Goal: Task Accomplishment & Management: Manage account settings

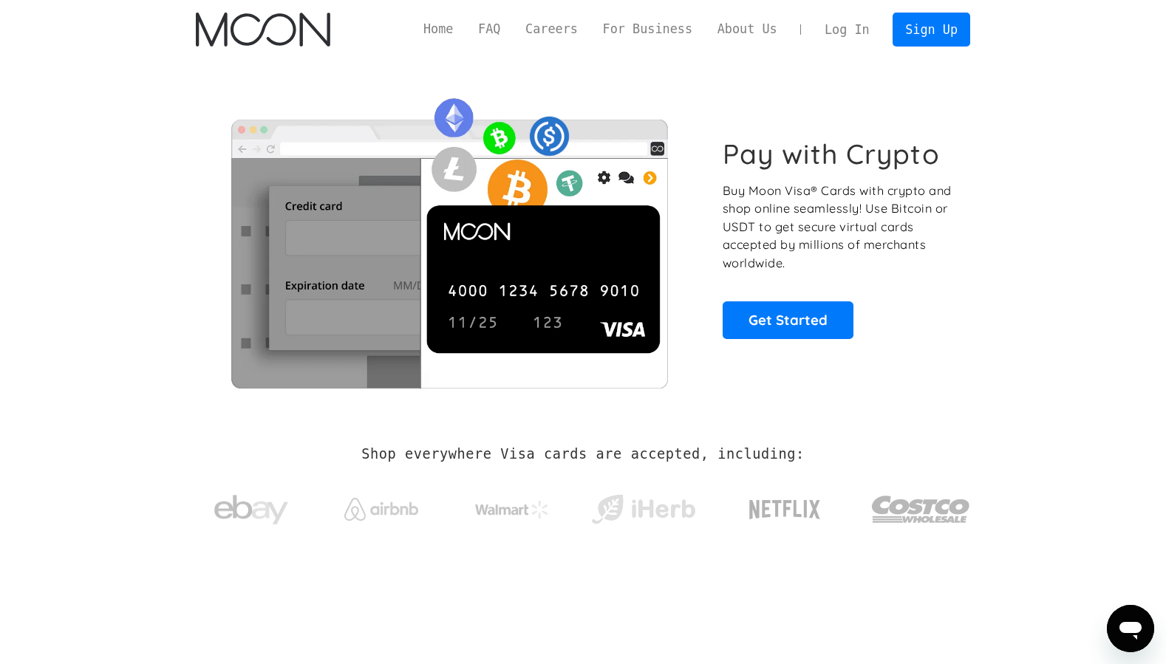
click at [853, 28] on link "Log In" at bounding box center [846, 29] width 69 height 33
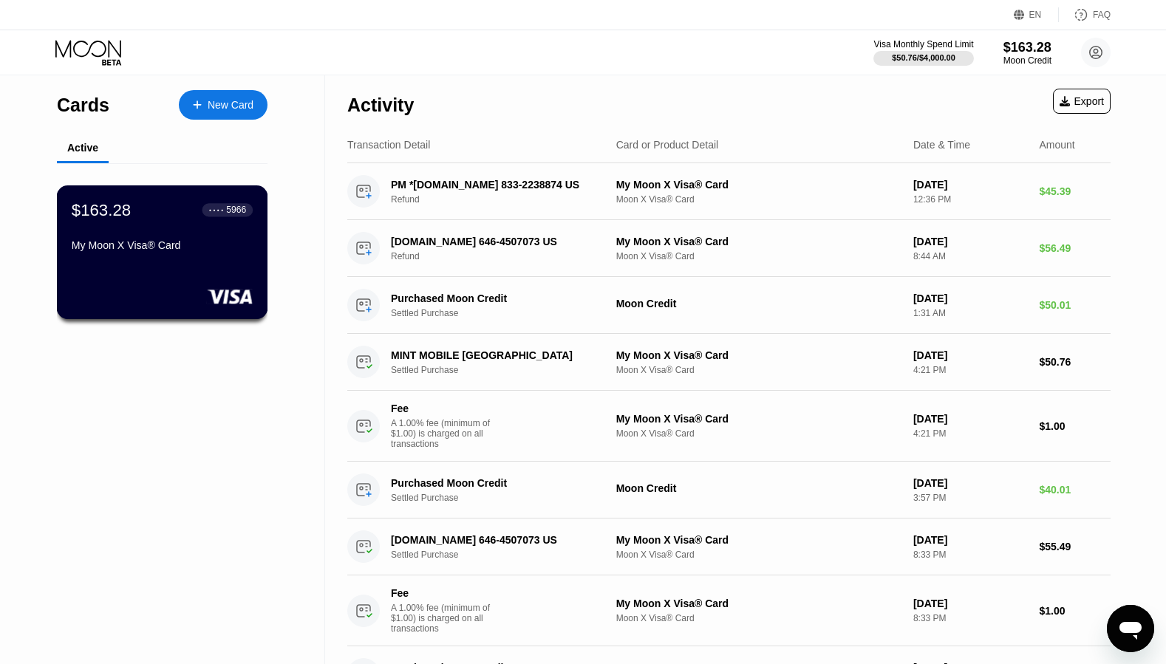
click at [209, 210] on div "● ● ● ●" at bounding box center [216, 210] width 15 height 4
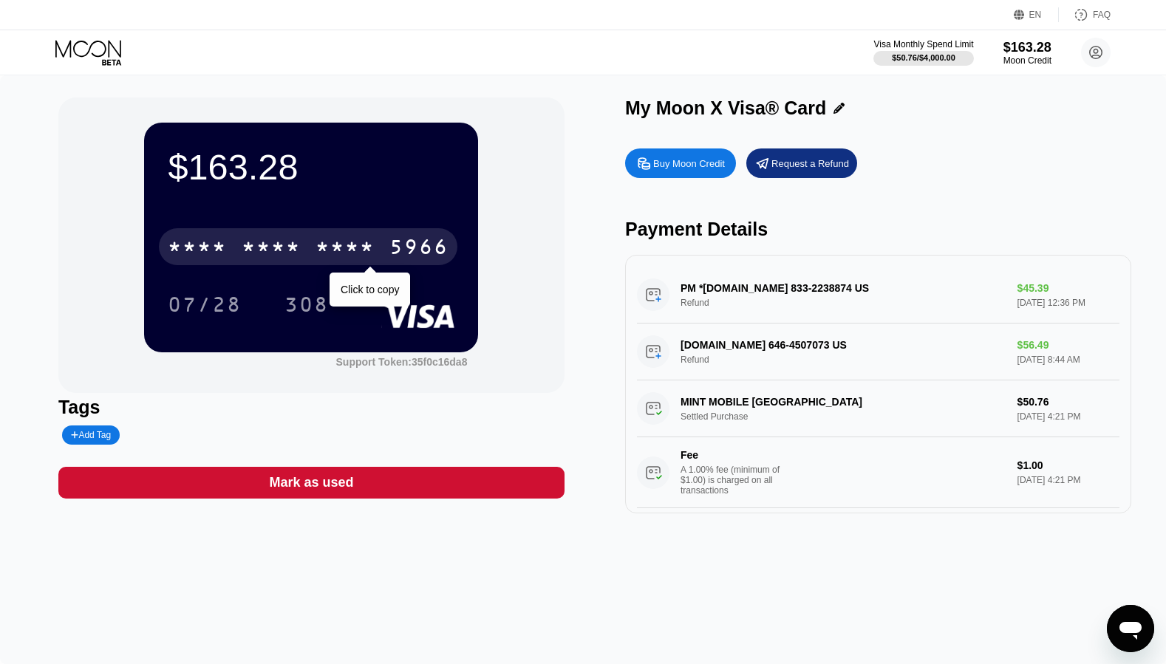
click at [333, 245] on div "* * * *" at bounding box center [345, 249] width 59 height 24
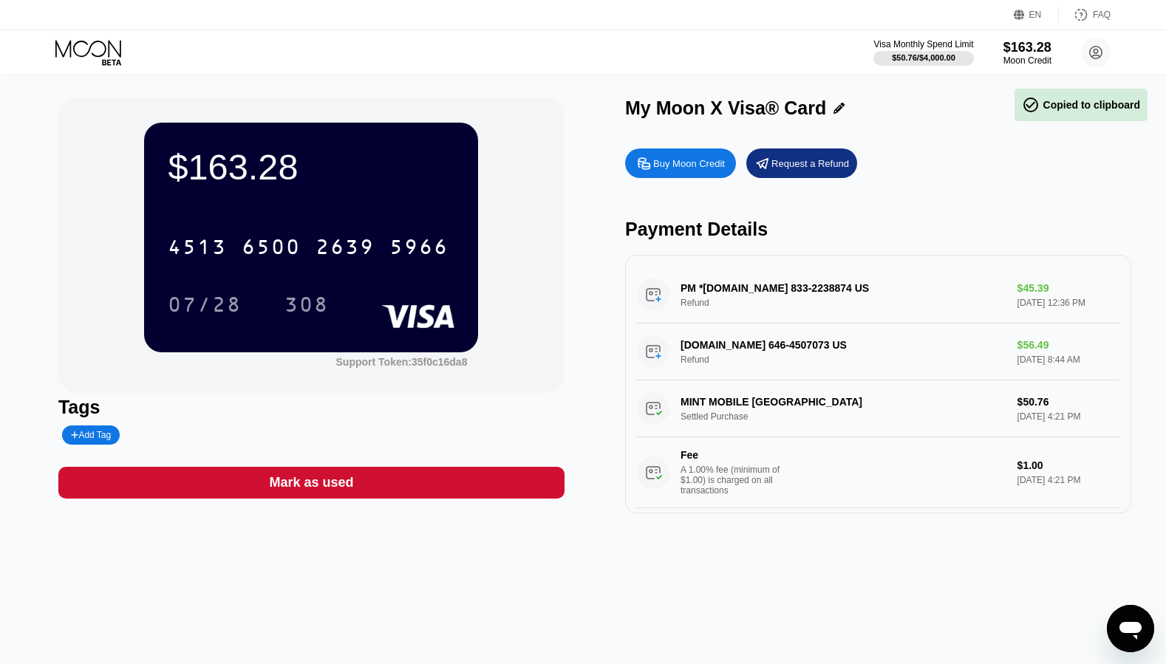
click at [413, 342] on div "$163.28 4513 6500 2639 5966 07/28 308" at bounding box center [311, 237] width 334 height 229
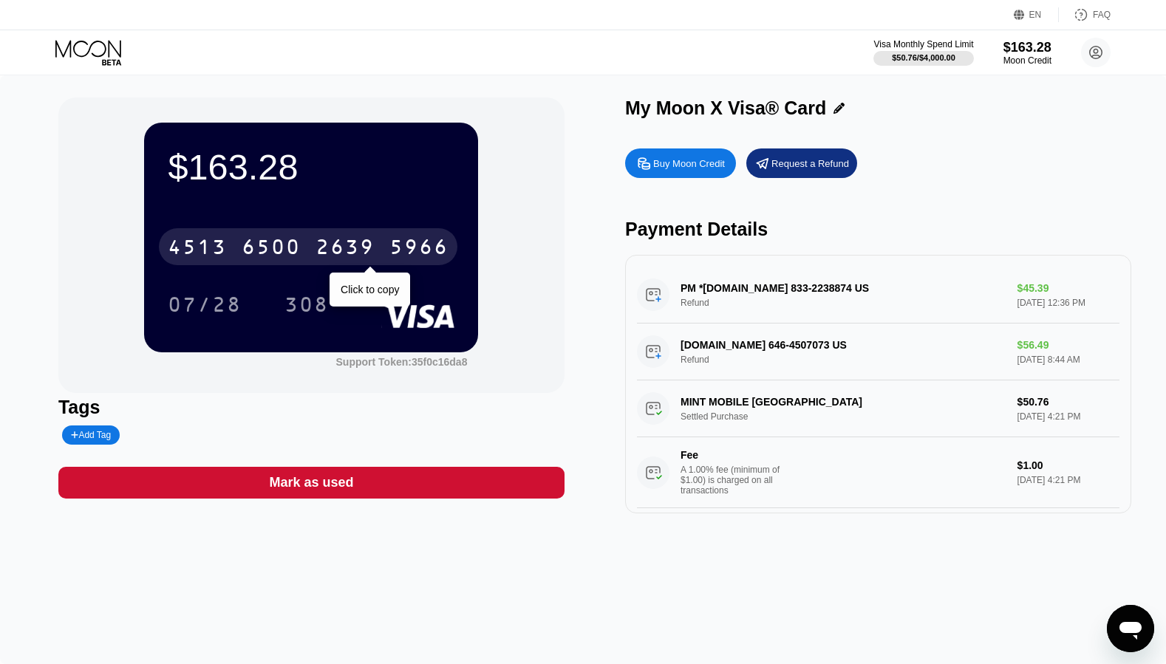
click at [425, 249] on div "5966" at bounding box center [418, 249] width 59 height 24
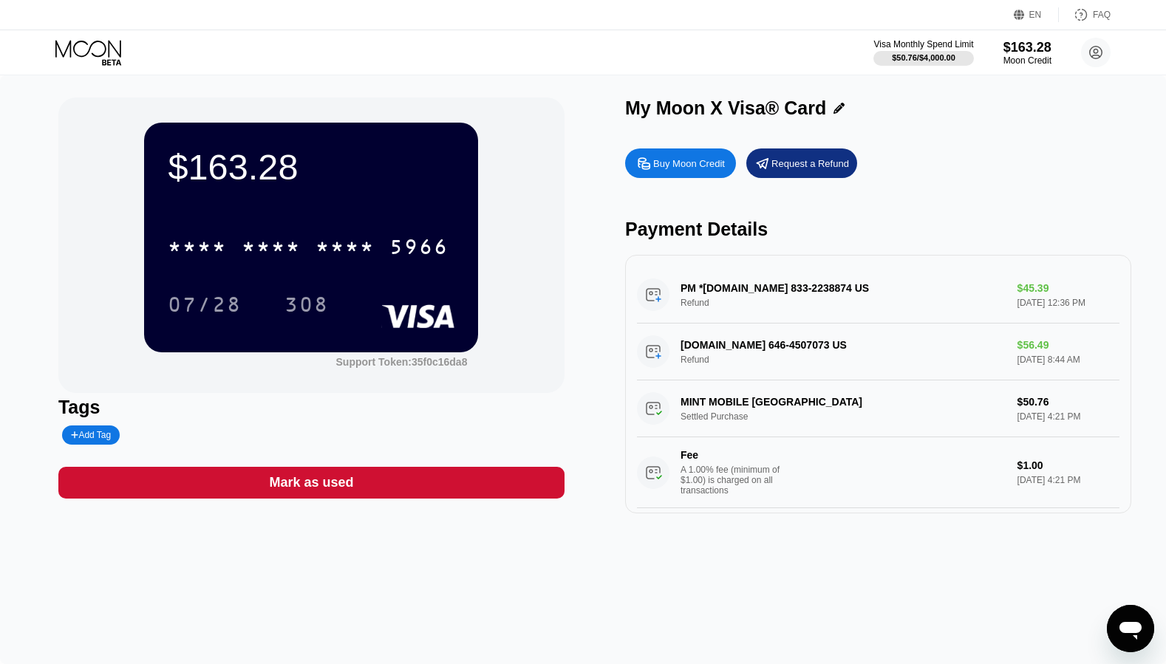
click at [553, 405] on div "Tags" at bounding box center [311, 407] width 506 height 21
click at [811, 166] on div "Request a Refund" at bounding box center [810, 163] width 78 height 13
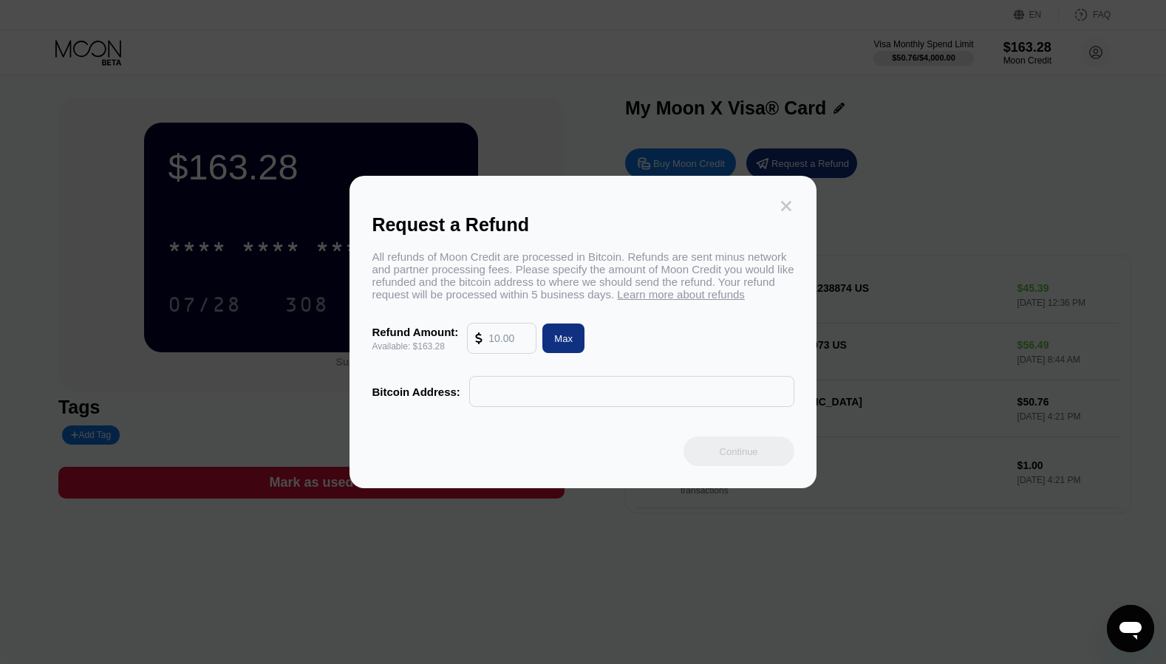
click at [785, 202] on icon at bounding box center [786, 206] width 16 height 16
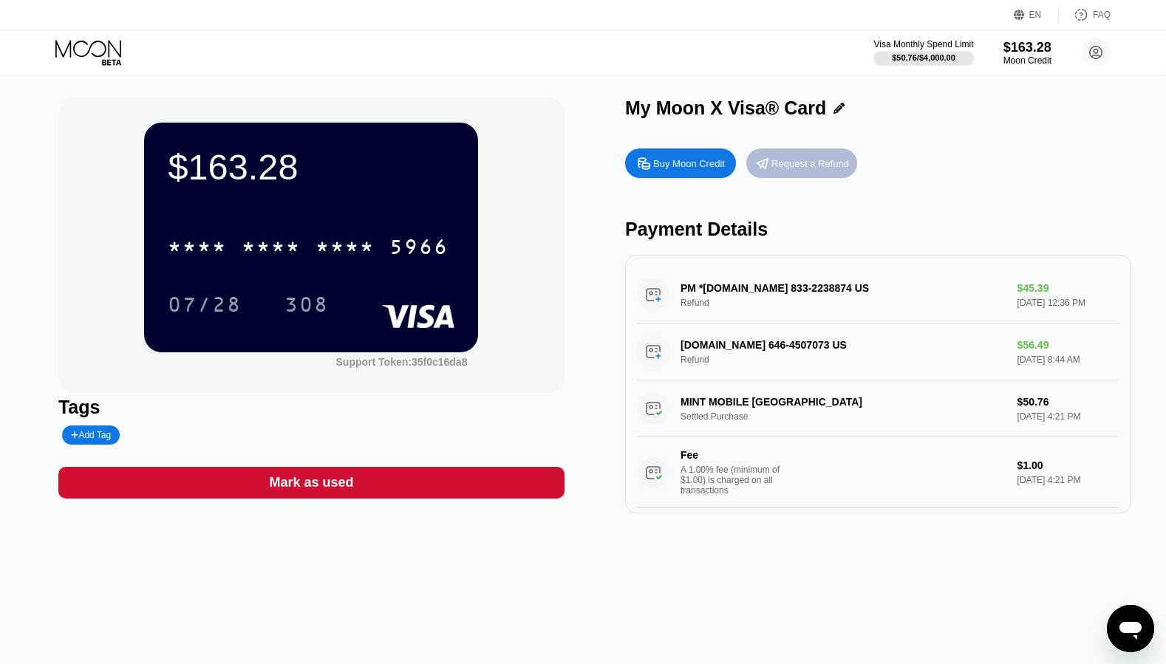
click at [803, 172] on div "Request a Refund" at bounding box center [801, 164] width 111 height 30
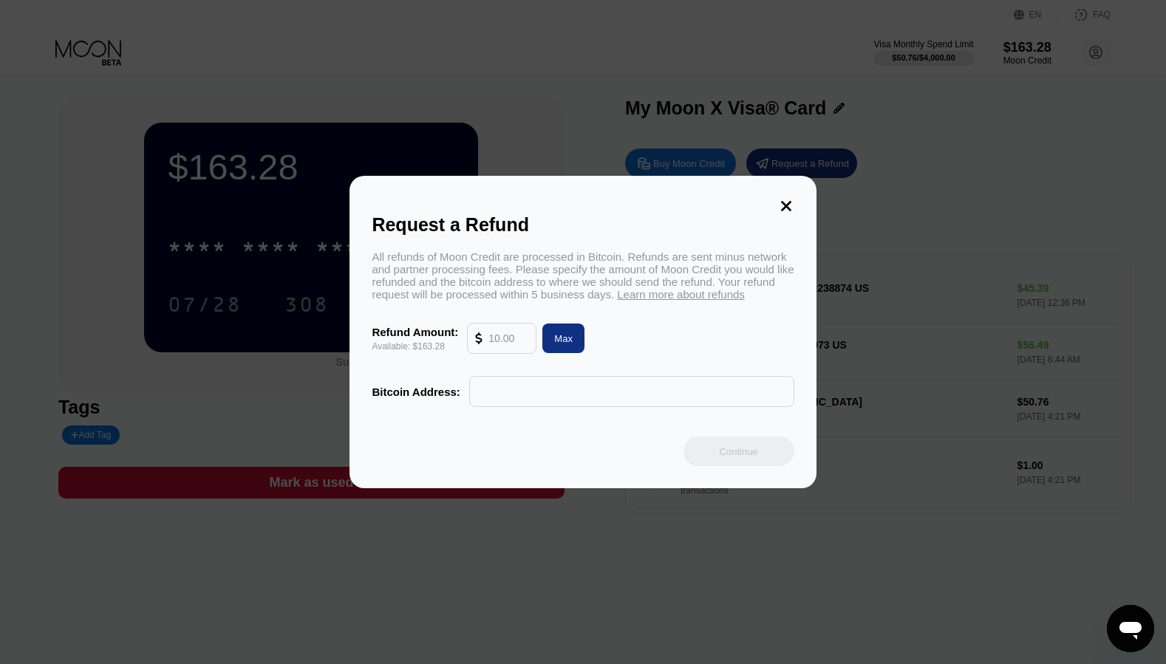
click at [545, 406] on input "text" at bounding box center [631, 392] width 309 height 30
paste input "bc1qu3x2ry00s98cx8nmdtlsls4nyl59tyasjhzryn"
type input "bc1qu3x2ry00s98cx8nmdtlsls4nyl59tyasjhzryn"
click at [570, 345] on div "Max" at bounding box center [563, 339] width 18 height 13
type input "163.28"
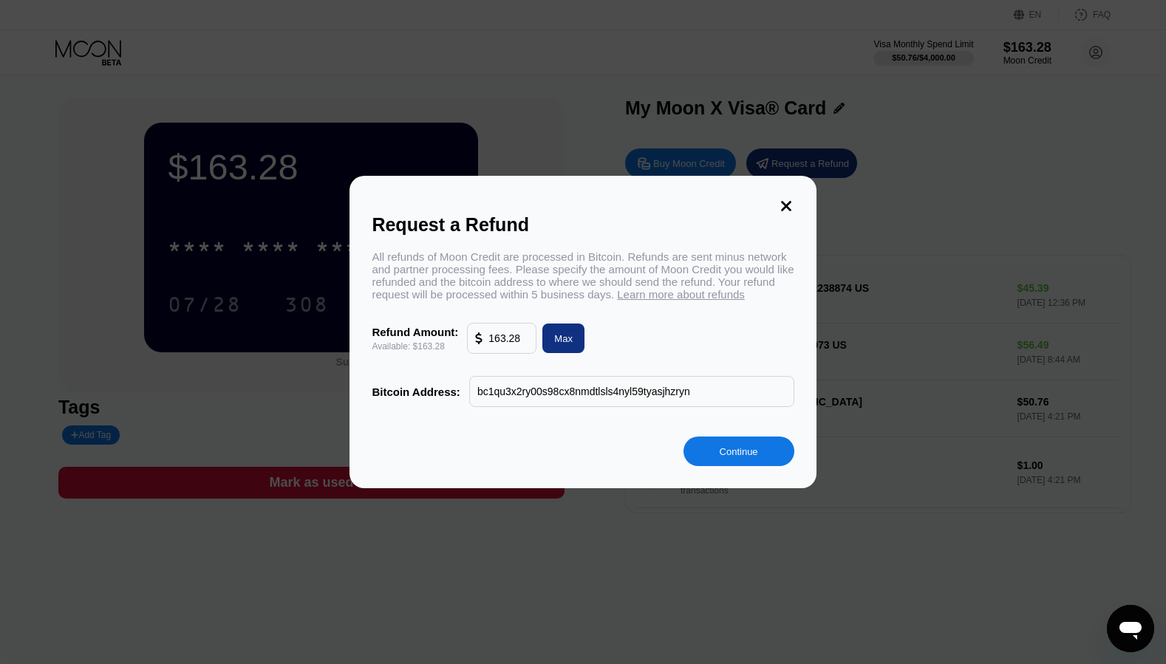
click at [736, 458] on div "Continue" at bounding box center [739, 452] width 38 height 13
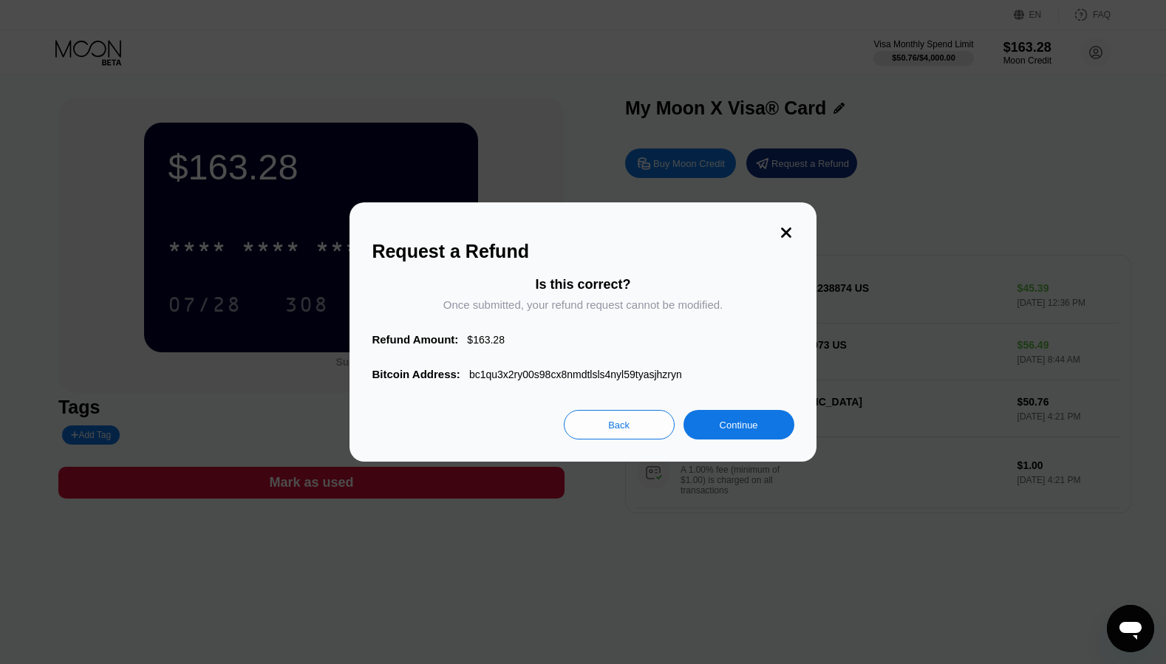
drag, startPoint x: 732, startPoint y: 426, endPoint x: 732, endPoint y: 441, distance: 15.5
click at [732, 425] on div "Continue" at bounding box center [739, 425] width 38 height 13
click at [734, 422] on div "Continue" at bounding box center [739, 425] width 38 height 13
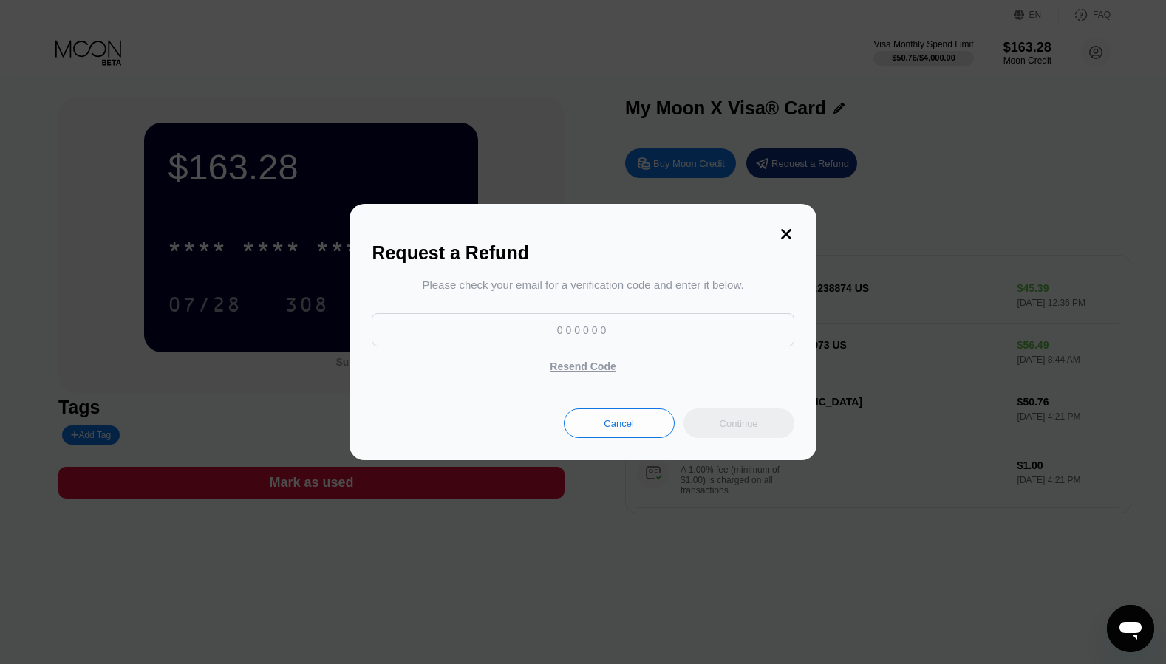
click at [581, 331] on input at bounding box center [583, 329] width 422 height 33
type input "671417"
click at [760, 423] on div "Continue" at bounding box center [739, 424] width 111 height 30
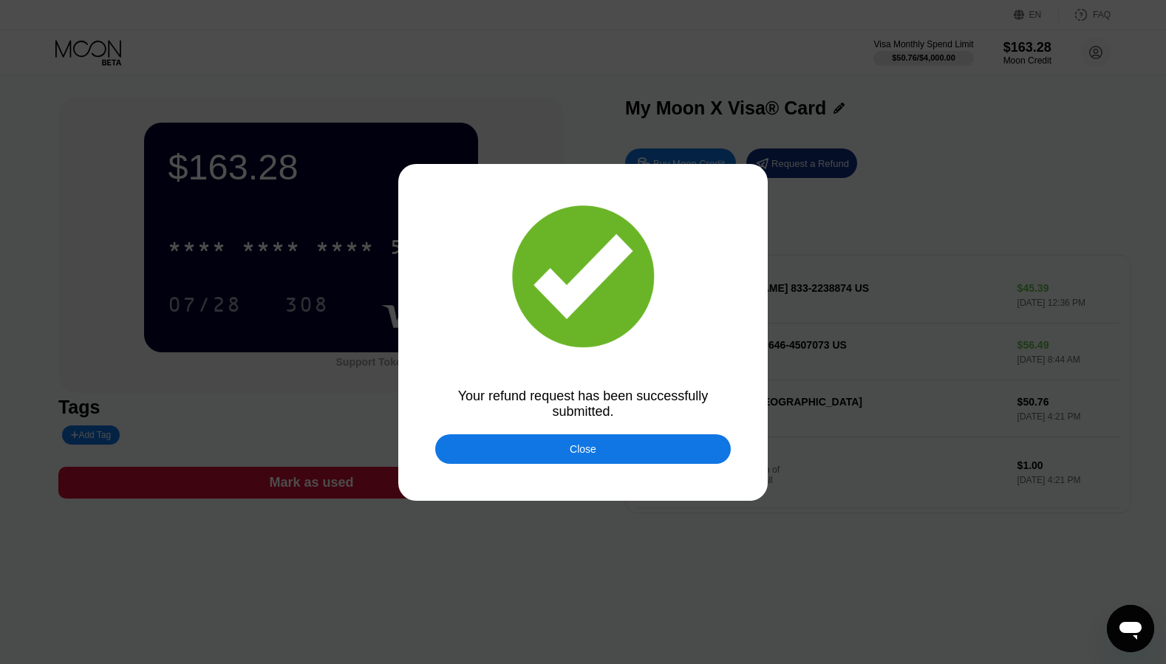
click at [612, 451] on div "Close" at bounding box center [583, 450] width 296 height 30
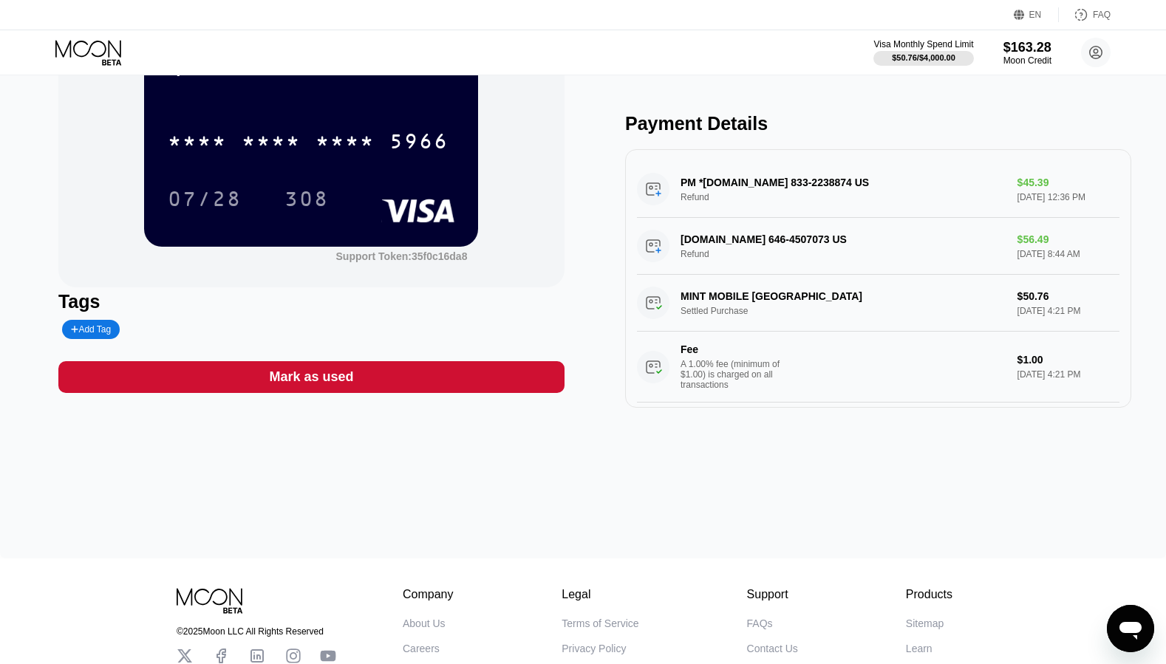
scroll to position [92, 0]
